Goal: Information Seeking & Learning: Stay updated

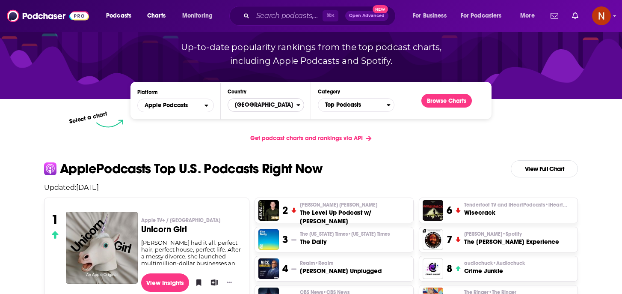
click at [267, 107] on span "[GEOGRAPHIC_DATA]" at bounding box center [262, 105] width 68 height 15
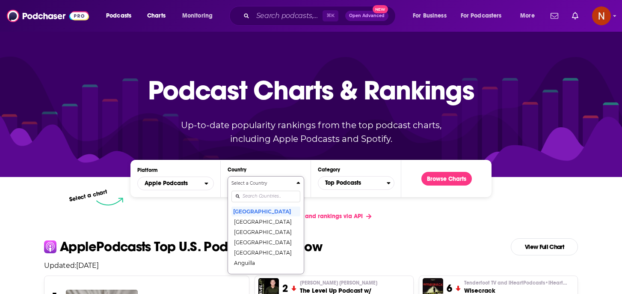
scroll to position [49, 0]
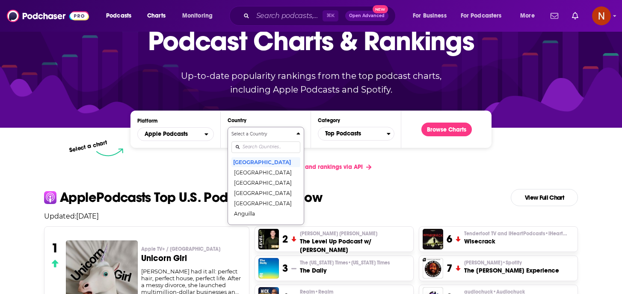
click at [253, 194] on div "Select a Country [GEOGRAPHIC_DATA] [GEOGRAPHIC_DATA] [GEOGRAPHIC_DATA] [GEOGRAP…" at bounding box center [266, 176] width 69 height 90
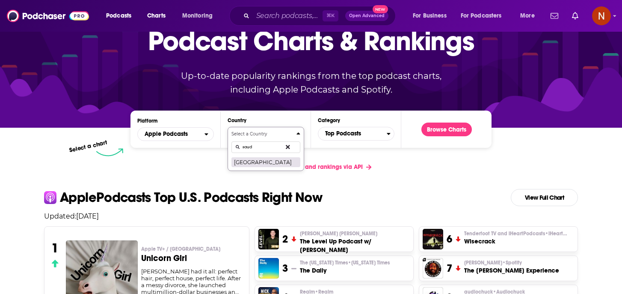
type input "saud"
click at [262, 164] on button "[GEOGRAPHIC_DATA]" at bounding box center [266, 162] width 69 height 10
click at [362, 131] on span "Top Podcasts" at bounding box center [353, 133] width 68 height 15
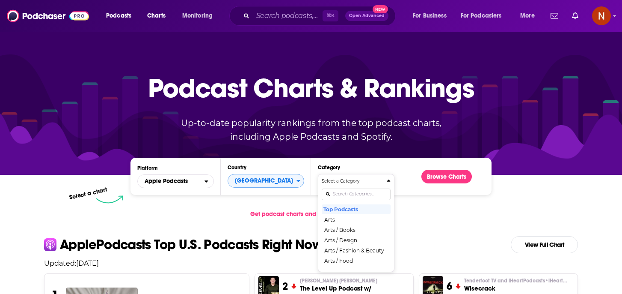
scroll to position [0, 0]
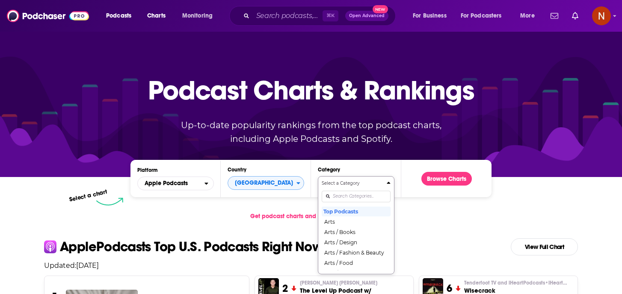
click at [345, 195] on div "Select a Category Top Podcasts Arts Arts / Books Arts / Design Arts / Fashion &…" at bounding box center [356, 225] width 69 height 90
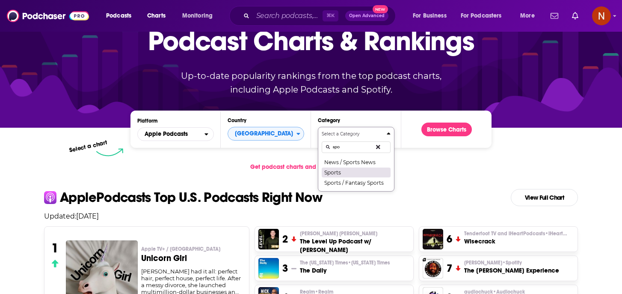
type input "spo"
click at [346, 172] on button "Sports" at bounding box center [356, 172] width 69 height 10
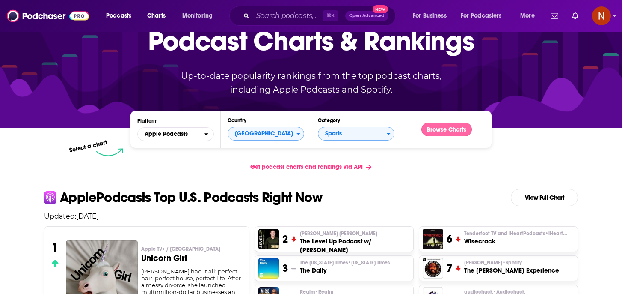
click at [450, 131] on button "Browse Charts" at bounding box center [447, 129] width 51 height 14
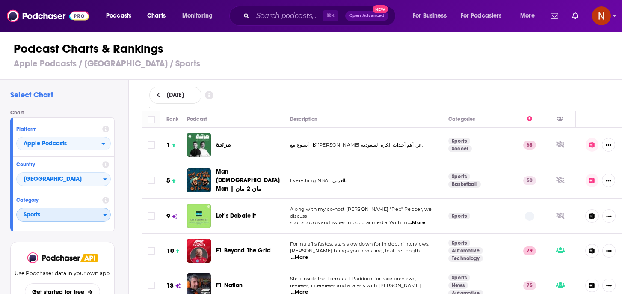
click at [78, 211] on span "Sports" at bounding box center [60, 215] width 86 height 15
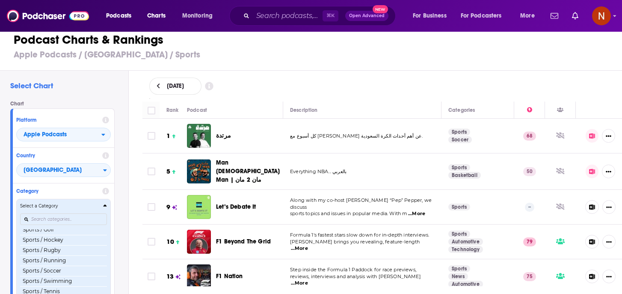
scroll to position [985, 0]
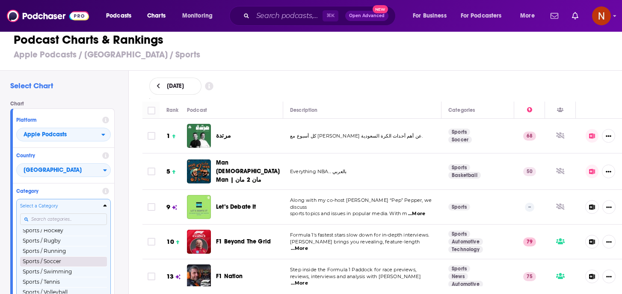
click at [71, 260] on button "Sports / Soccer" at bounding box center [63, 261] width 87 height 10
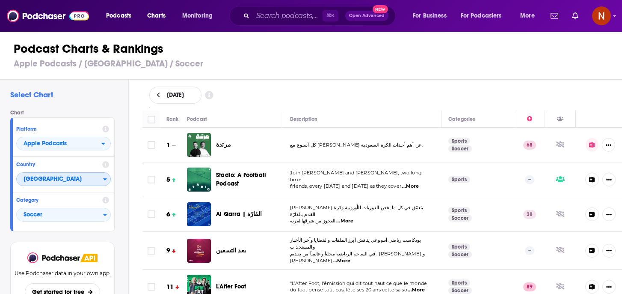
click at [78, 186] on span "[GEOGRAPHIC_DATA]" at bounding box center [60, 179] width 86 height 15
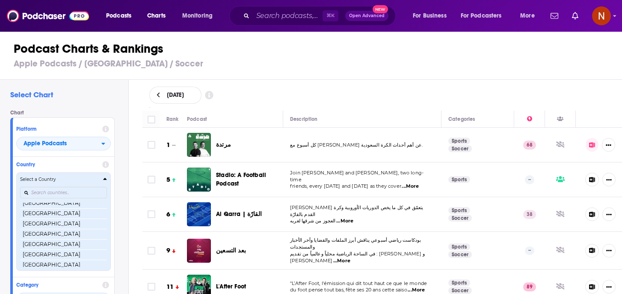
scroll to position [1333, 0]
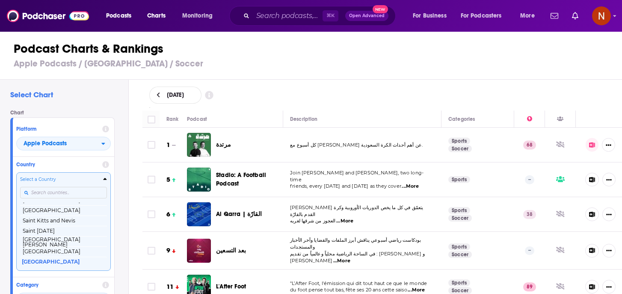
click at [74, 190] on input "Countries" at bounding box center [63, 193] width 87 height 12
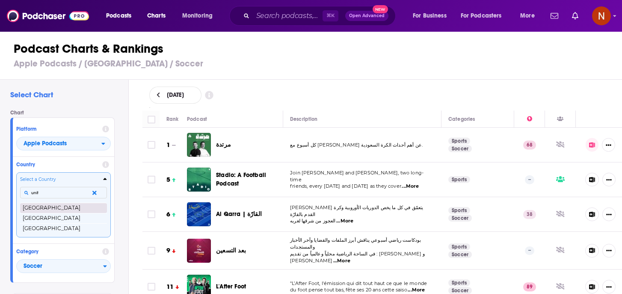
type input "unit"
click at [74, 204] on button "[GEOGRAPHIC_DATA]" at bounding box center [63, 207] width 87 height 10
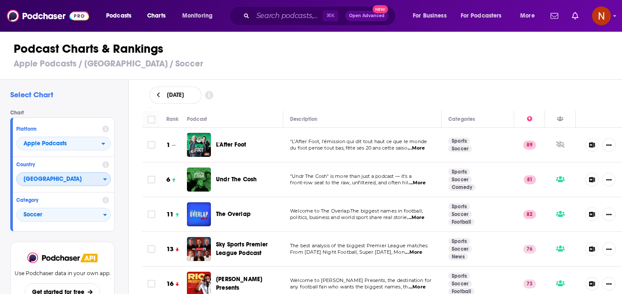
click at [83, 180] on span "[GEOGRAPHIC_DATA]" at bounding box center [60, 179] width 86 height 15
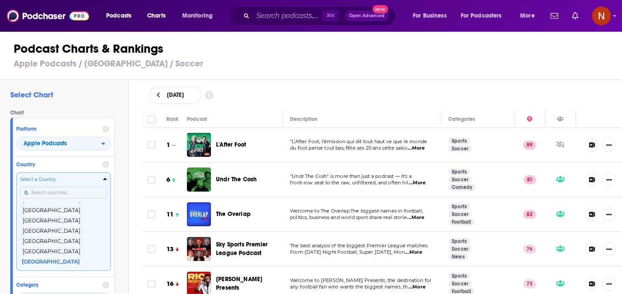
click at [76, 190] on input "Countries" at bounding box center [63, 193] width 87 height 12
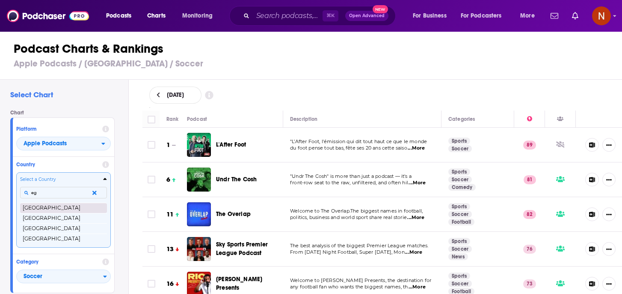
type input "eg"
click at [67, 208] on button "[GEOGRAPHIC_DATA]" at bounding box center [63, 207] width 87 height 10
